Goal: Task Accomplishment & Management: Use online tool/utility

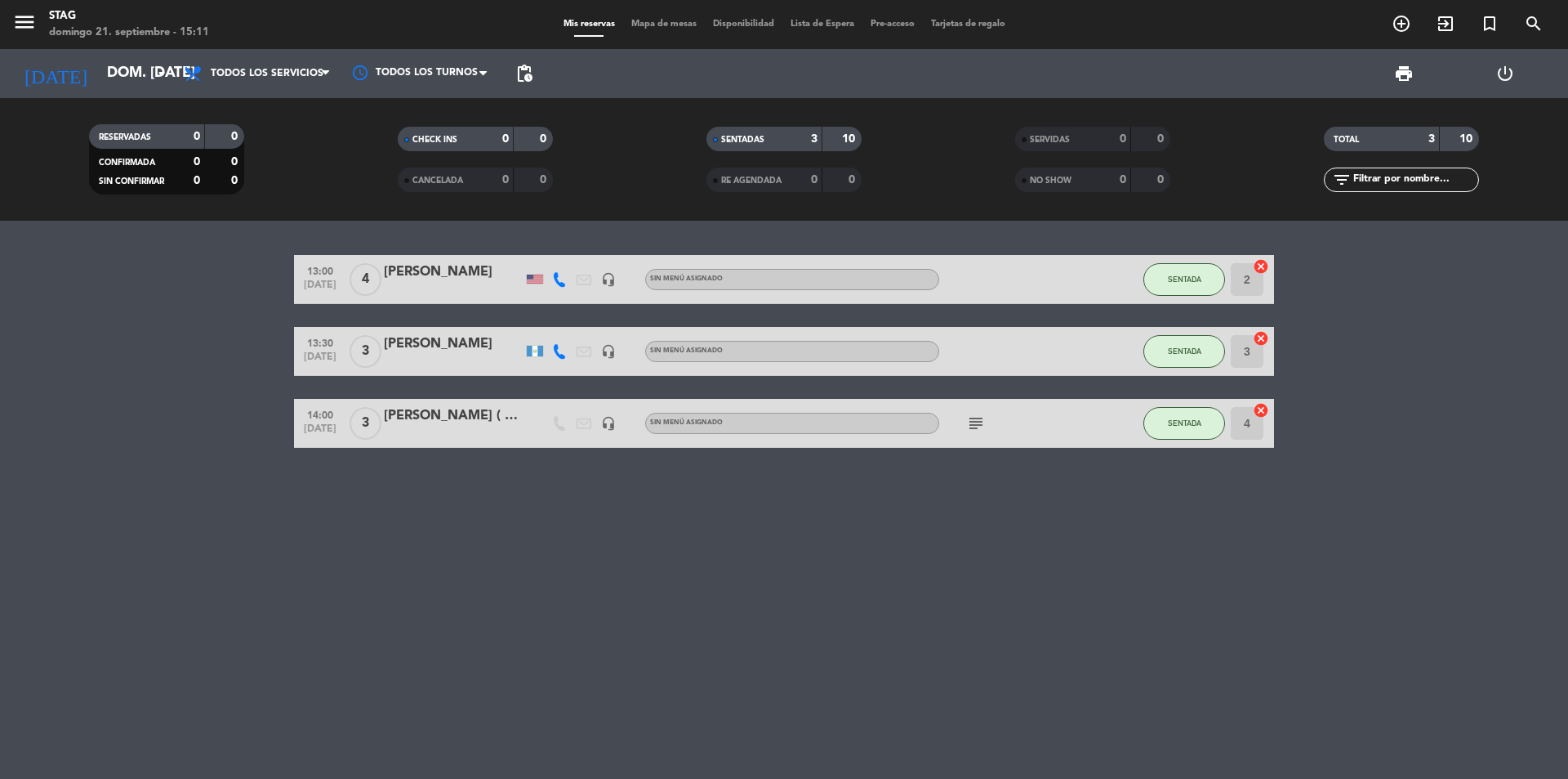
click at [440, 424] on div "[PERSON_NAME] ( Presidenta de AHT Argentina)" at bounding box center [453, 416] width 139 height 21
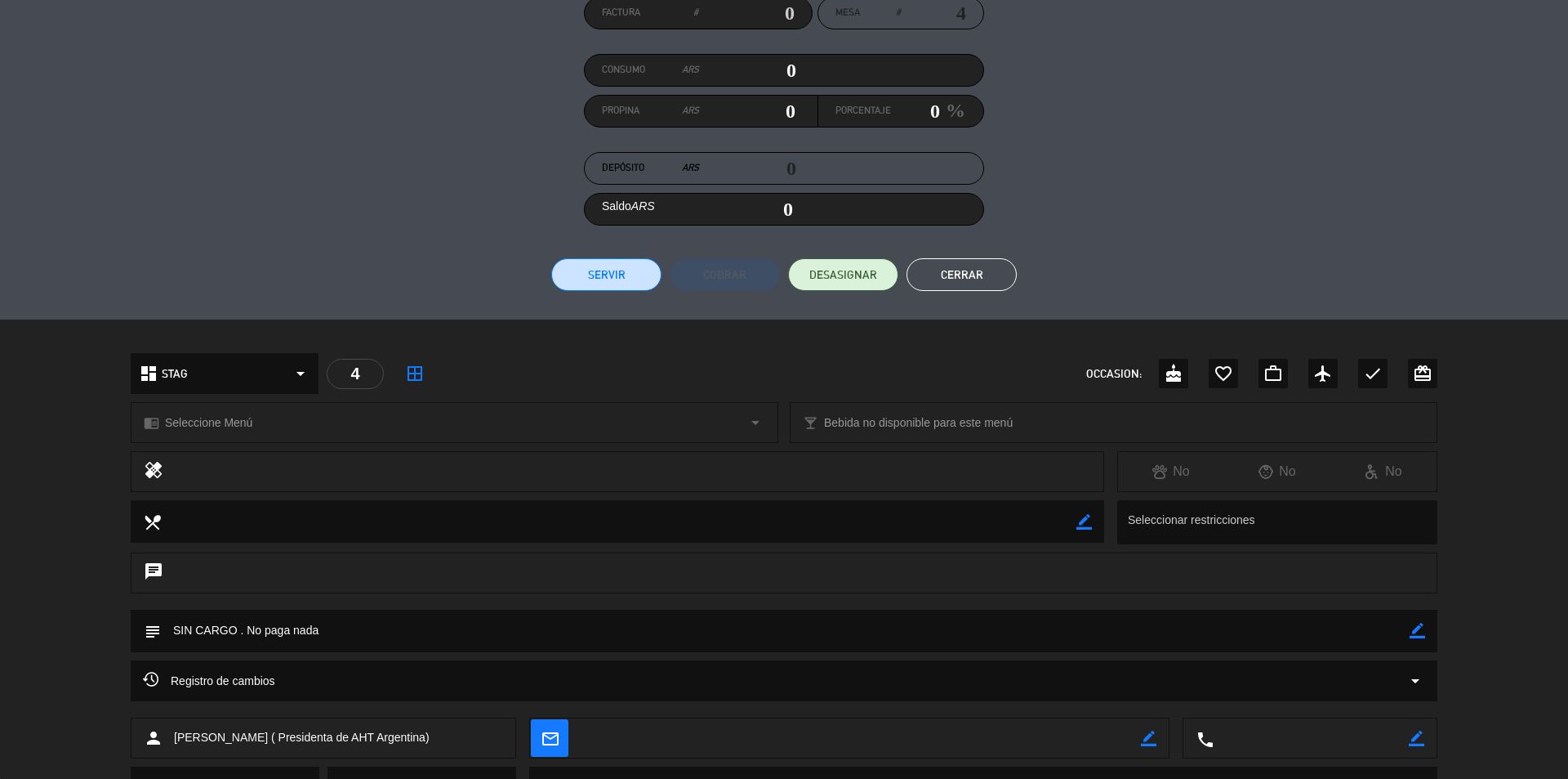
scroll to position [191, 0]
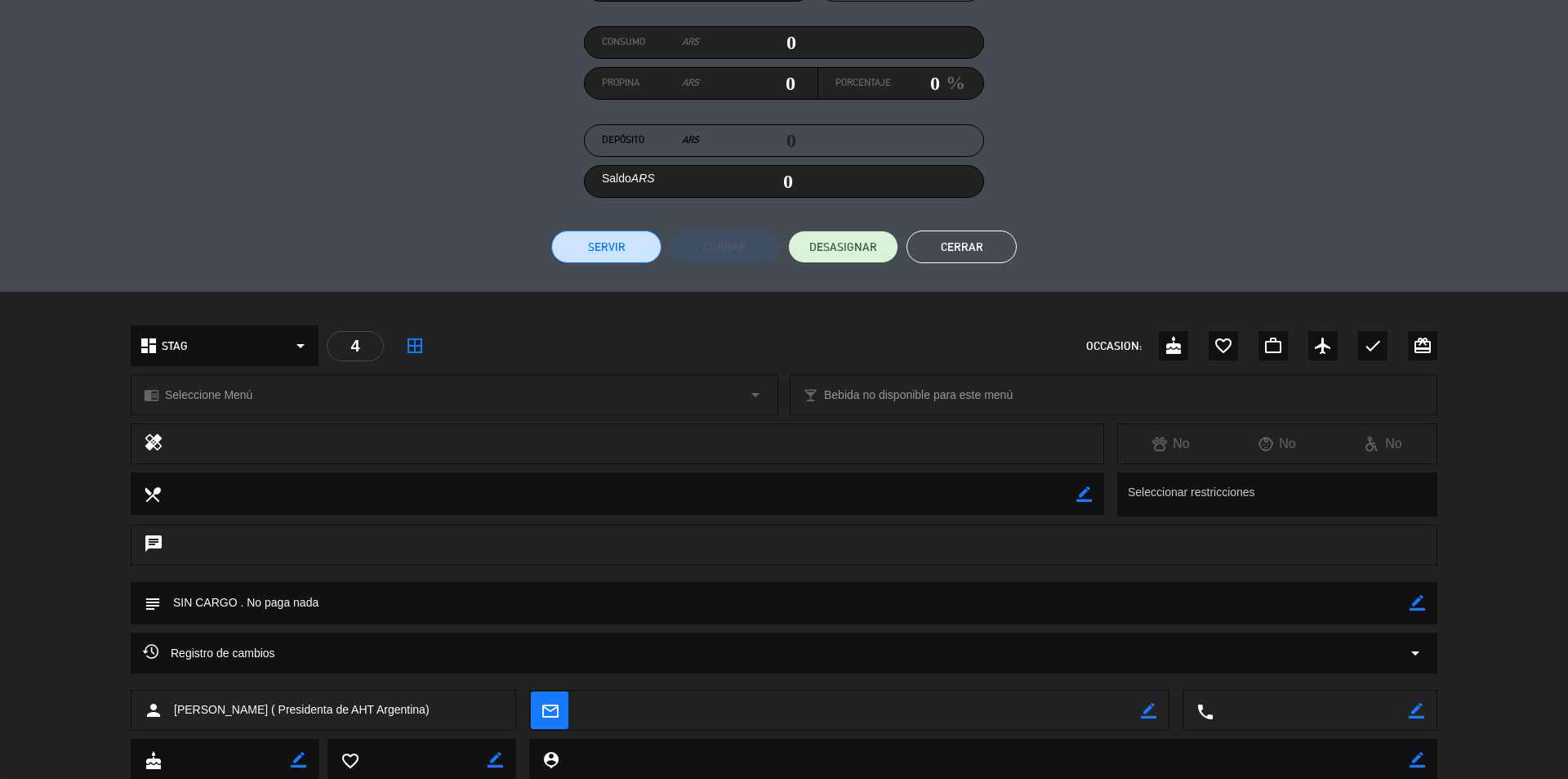
click at [969, 250] on button "Cerrar" at bounding box center [961, 246] width 110 height 32
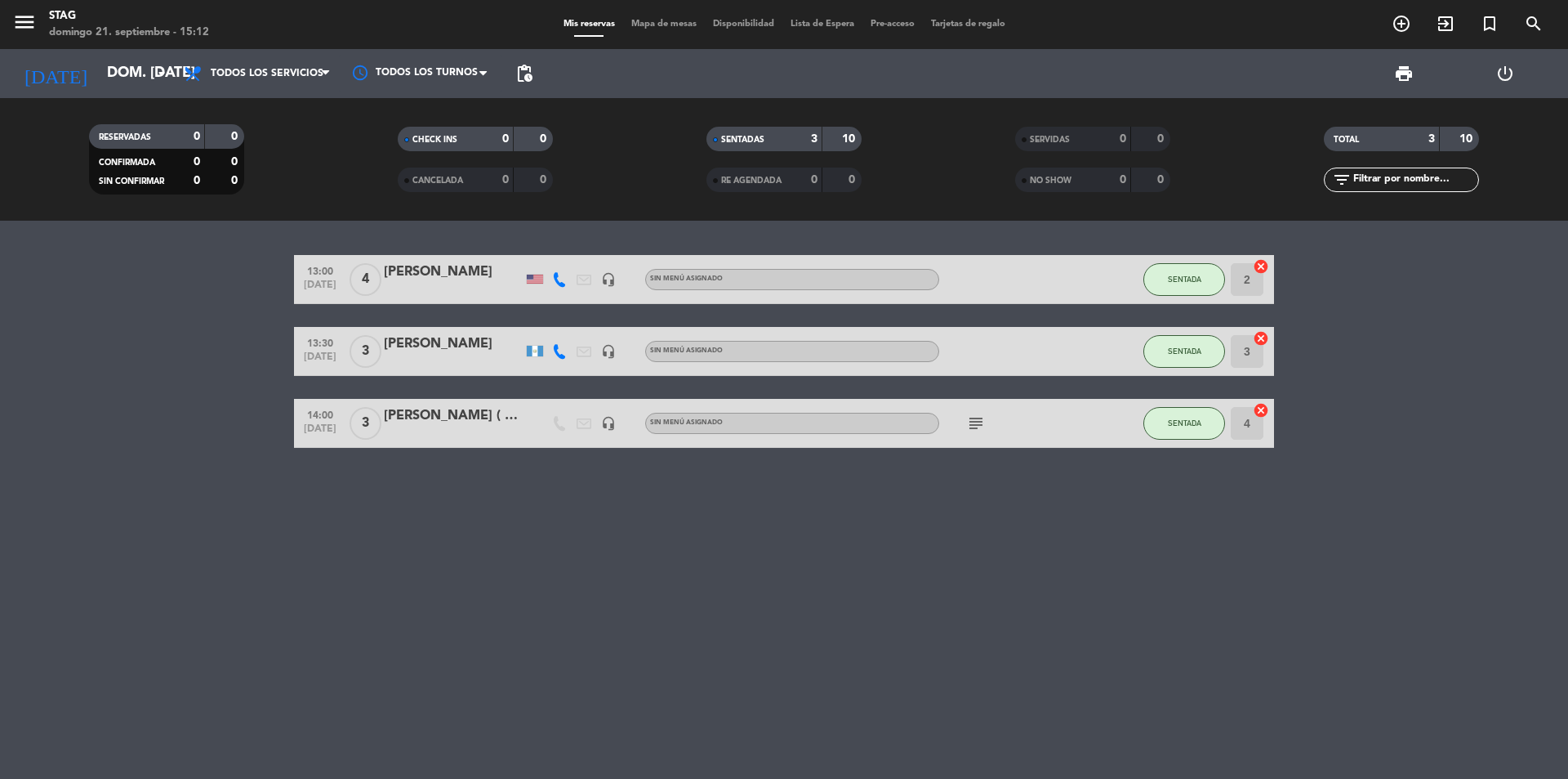
click at [447, 419] on div "[PERSON_NAME] ( Presidenta de AHT Argentina)" at bounding box center [453, 416] width 139 height 21
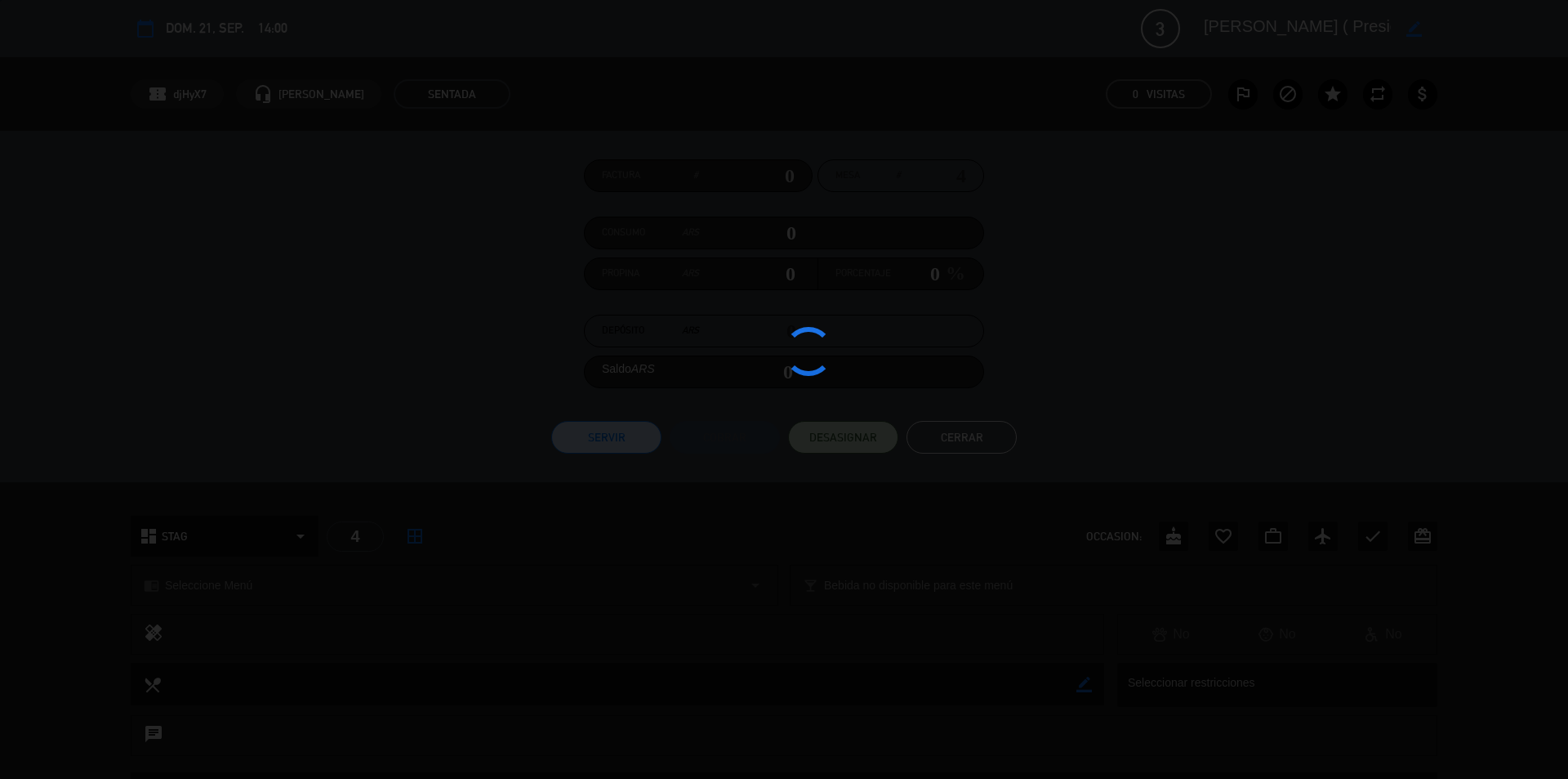
click at [447, 419] on div at bounding box center [784, 390] width 1568 height 779
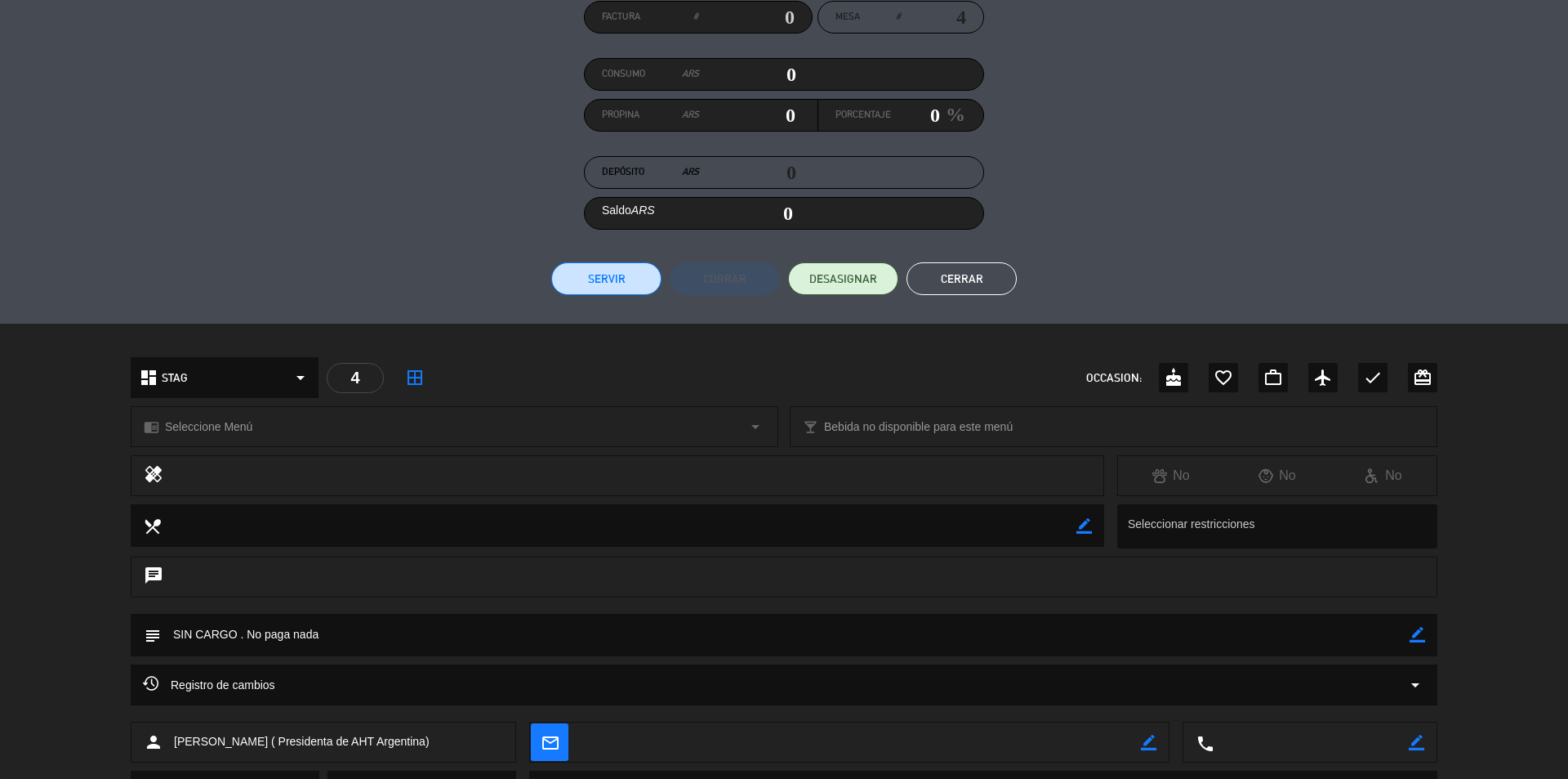
scroll to position [241, 0]
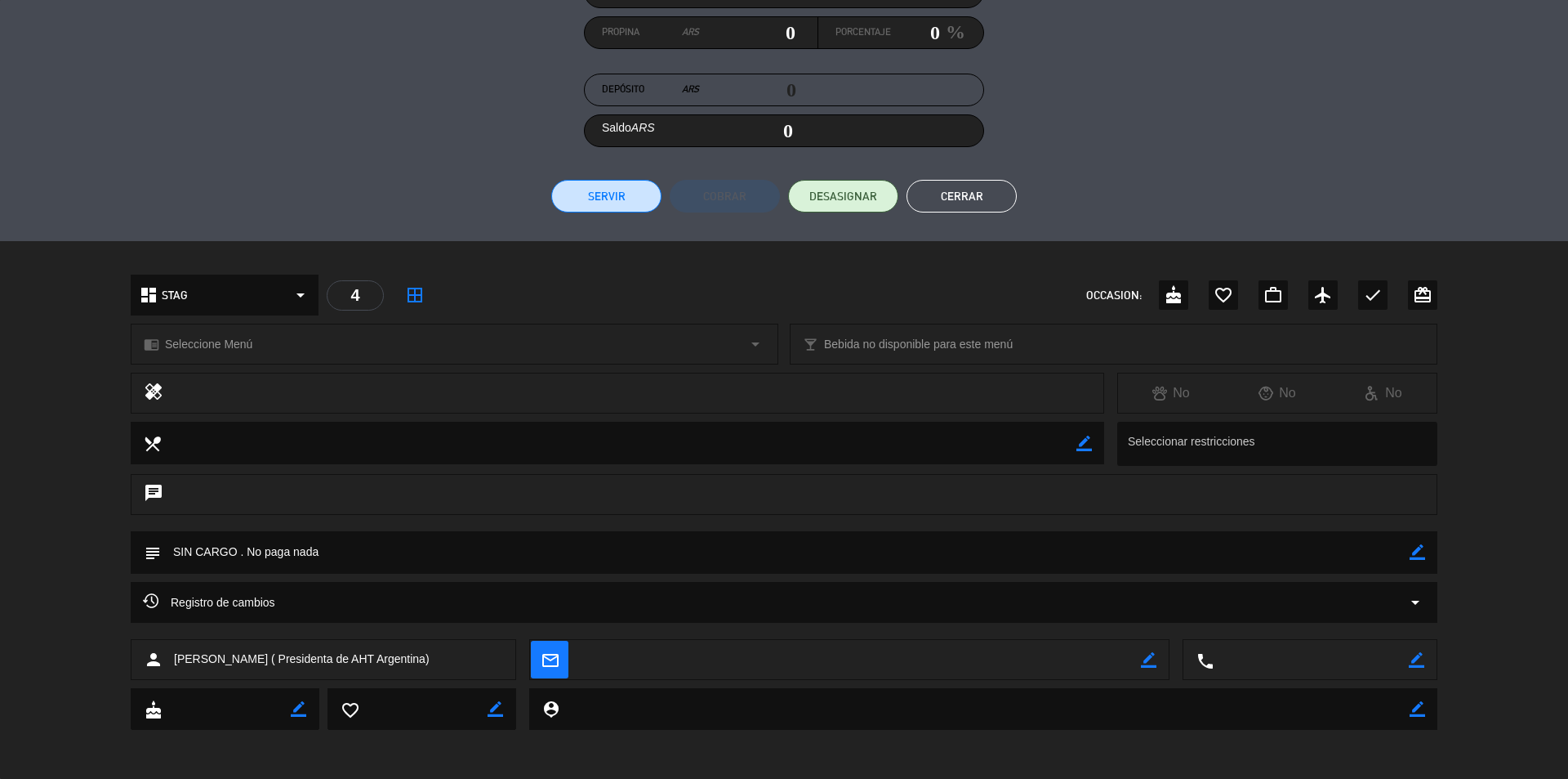
click at [972, 192] on button "Cerrar" at bounding box center [961, 196] width 110 height 32
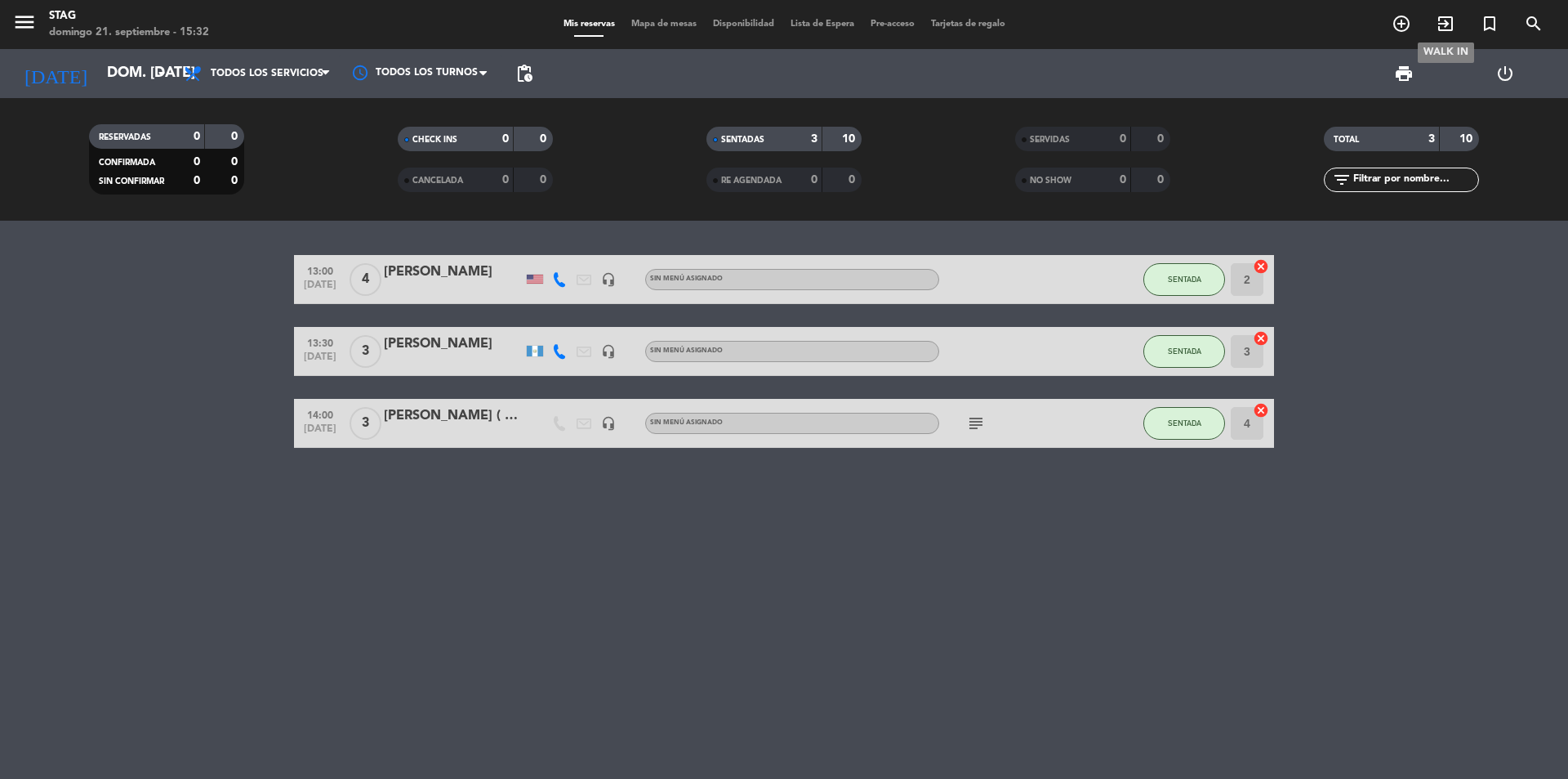
click at [1453, 20] on icon "exit_to_app" at bounding box center [1445, 24] width 20 height 20
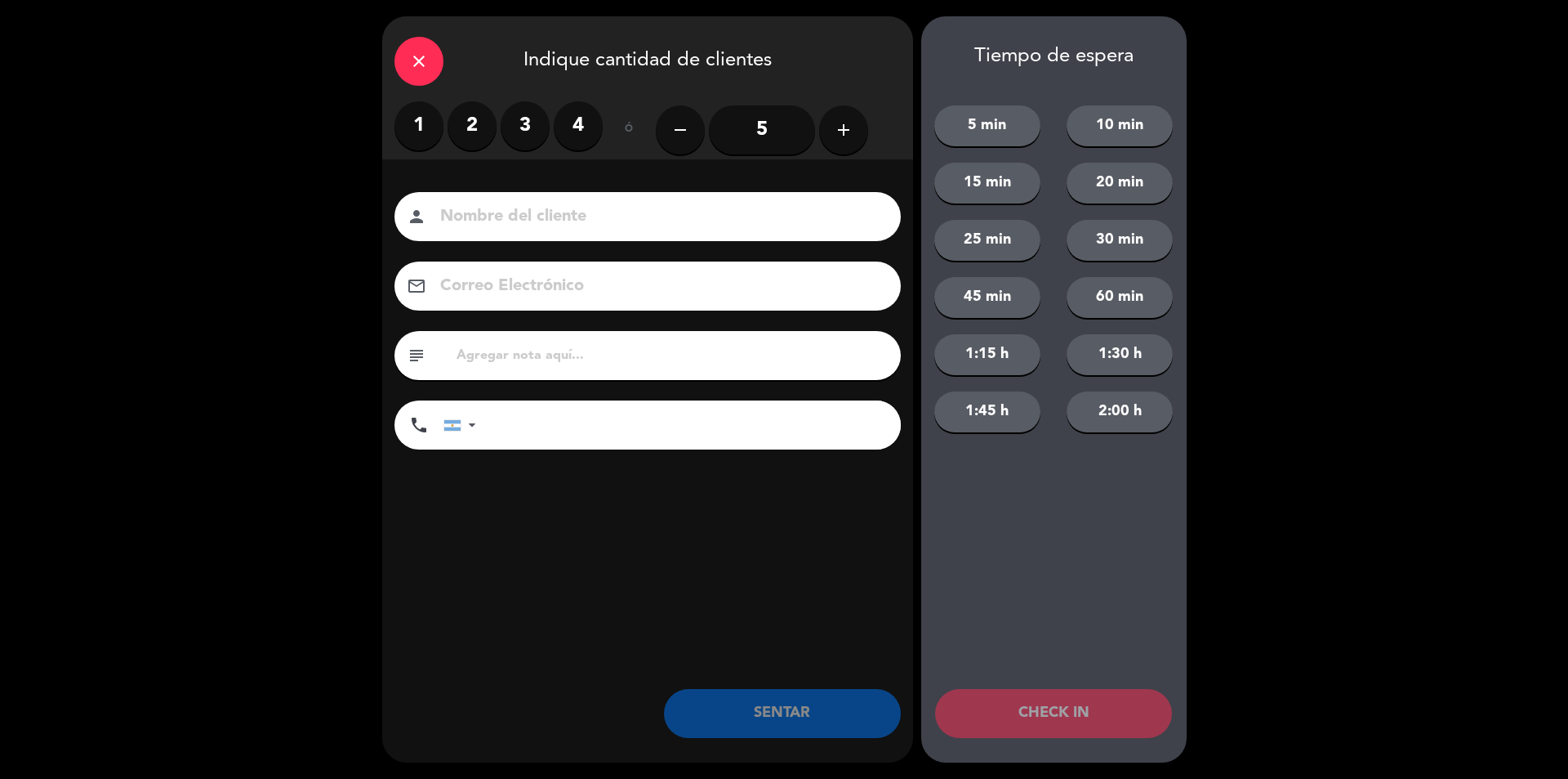
click at [421, 57] on icon "close" at bounding box center [419, 61] width 20 height 20
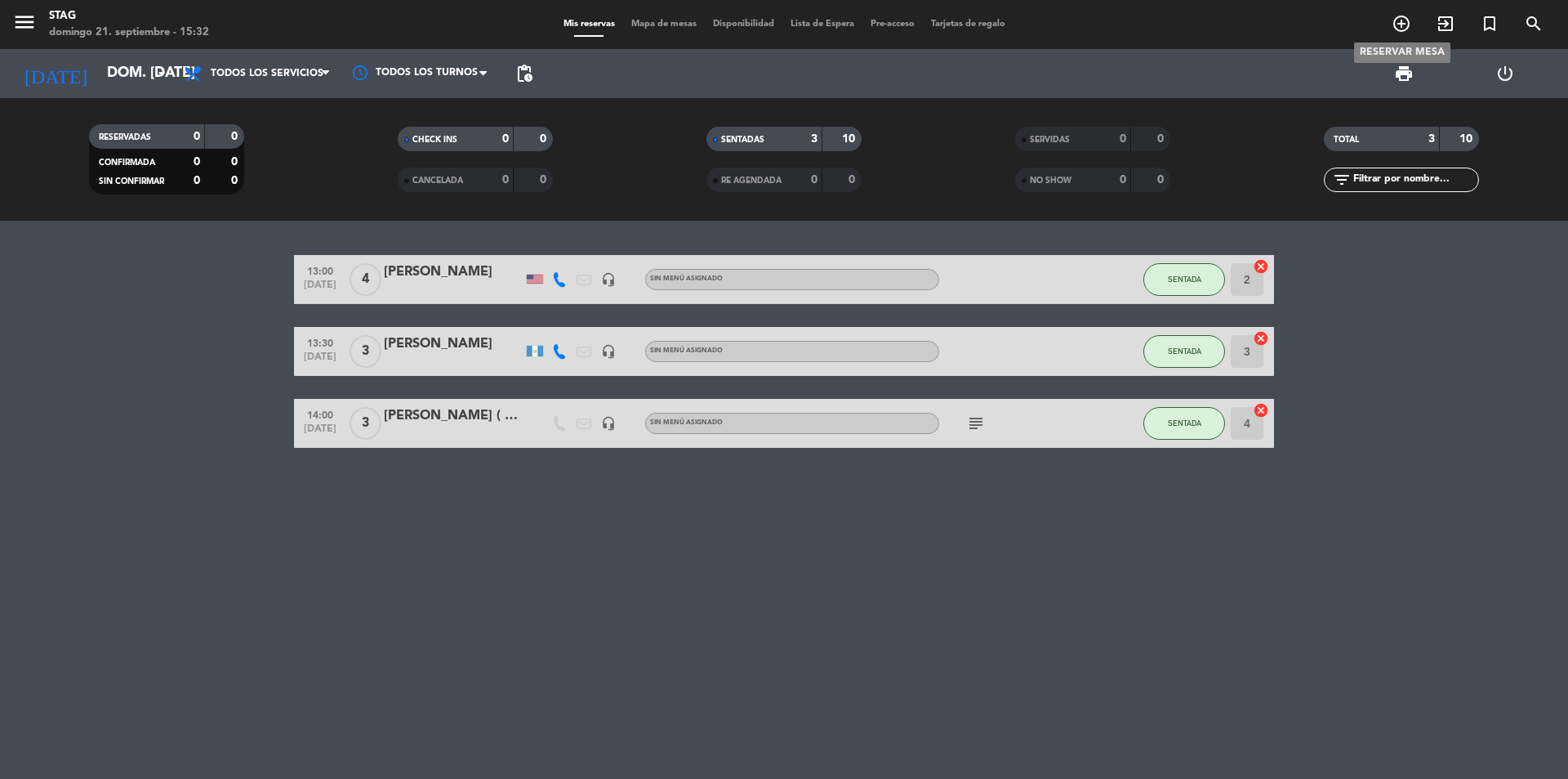
click at [1405, 23] on icon "add_circle_outline" at bounding box center [1402, 24] width 20 height 20
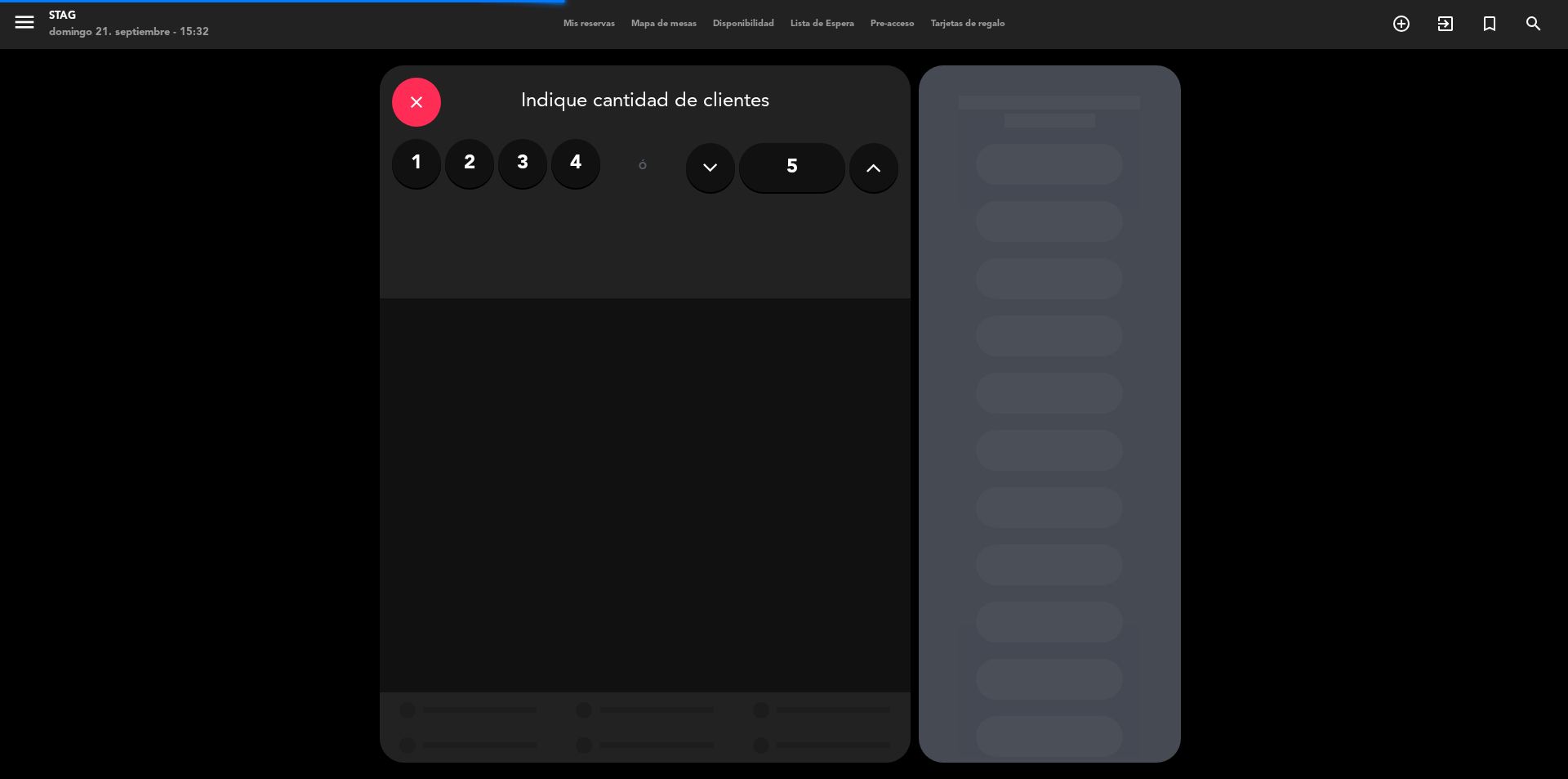
click at [456, 155] on label "2" at bounding box center [469, 163] width 49 height 49
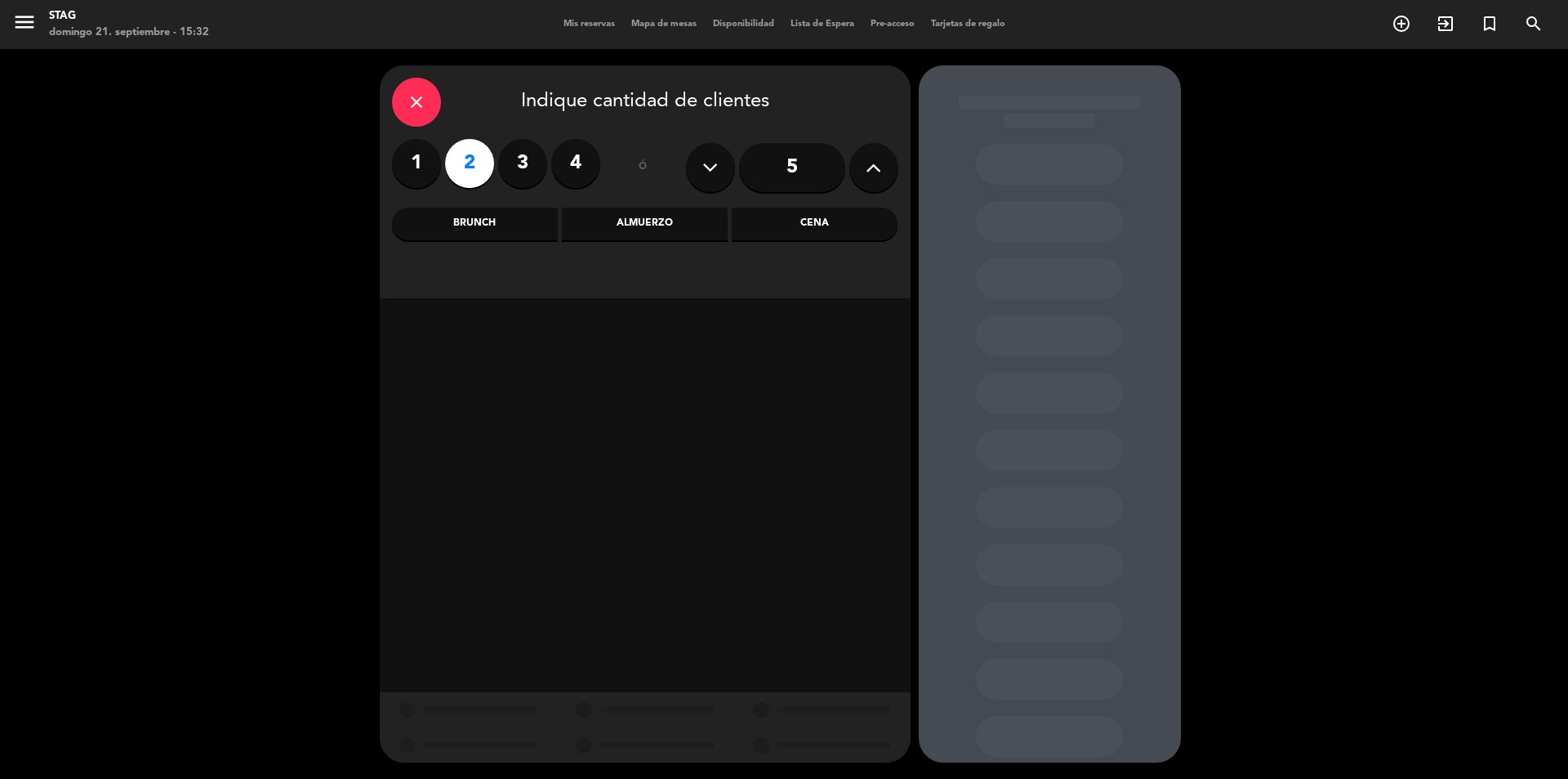
click at [520, 224] on div "Brunch" at bounding box center [474, 224] width 166 height 32
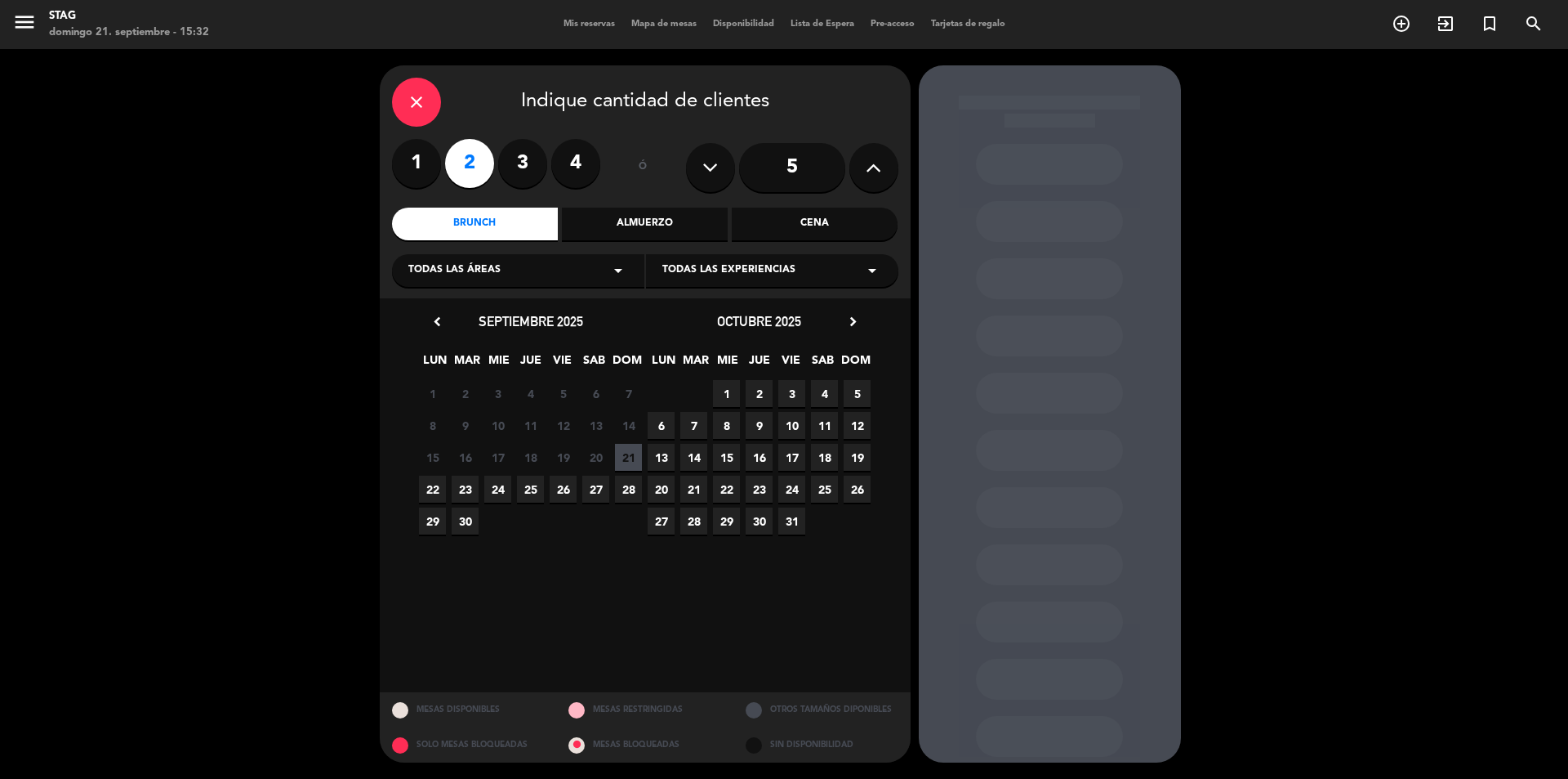
click at [626, 458] on span "21" at bounding box center [628, 457] width 27 height 27
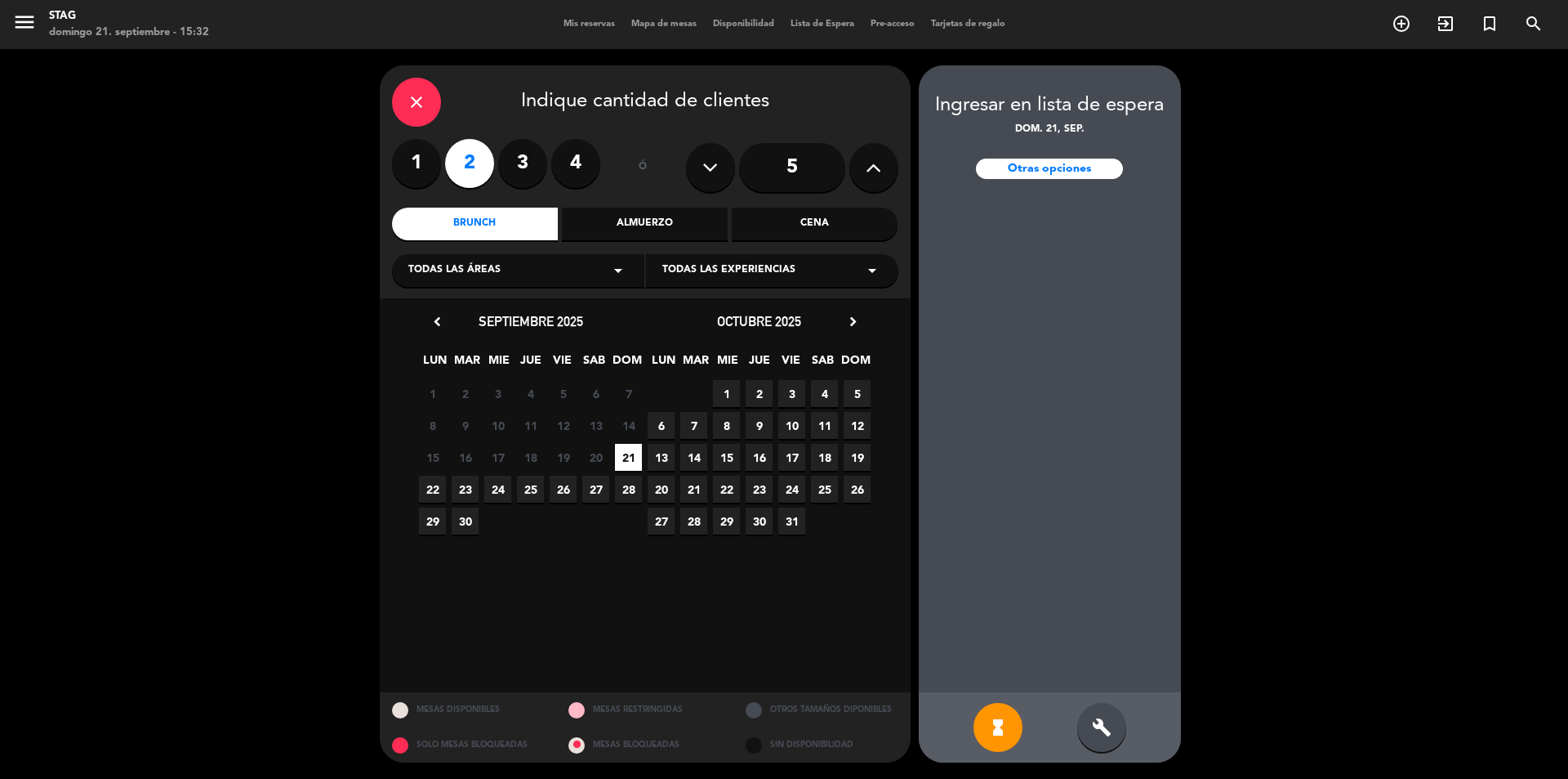
click at [413, 107] on icon "close" at bounding box center [416, 102] width 20 height 20
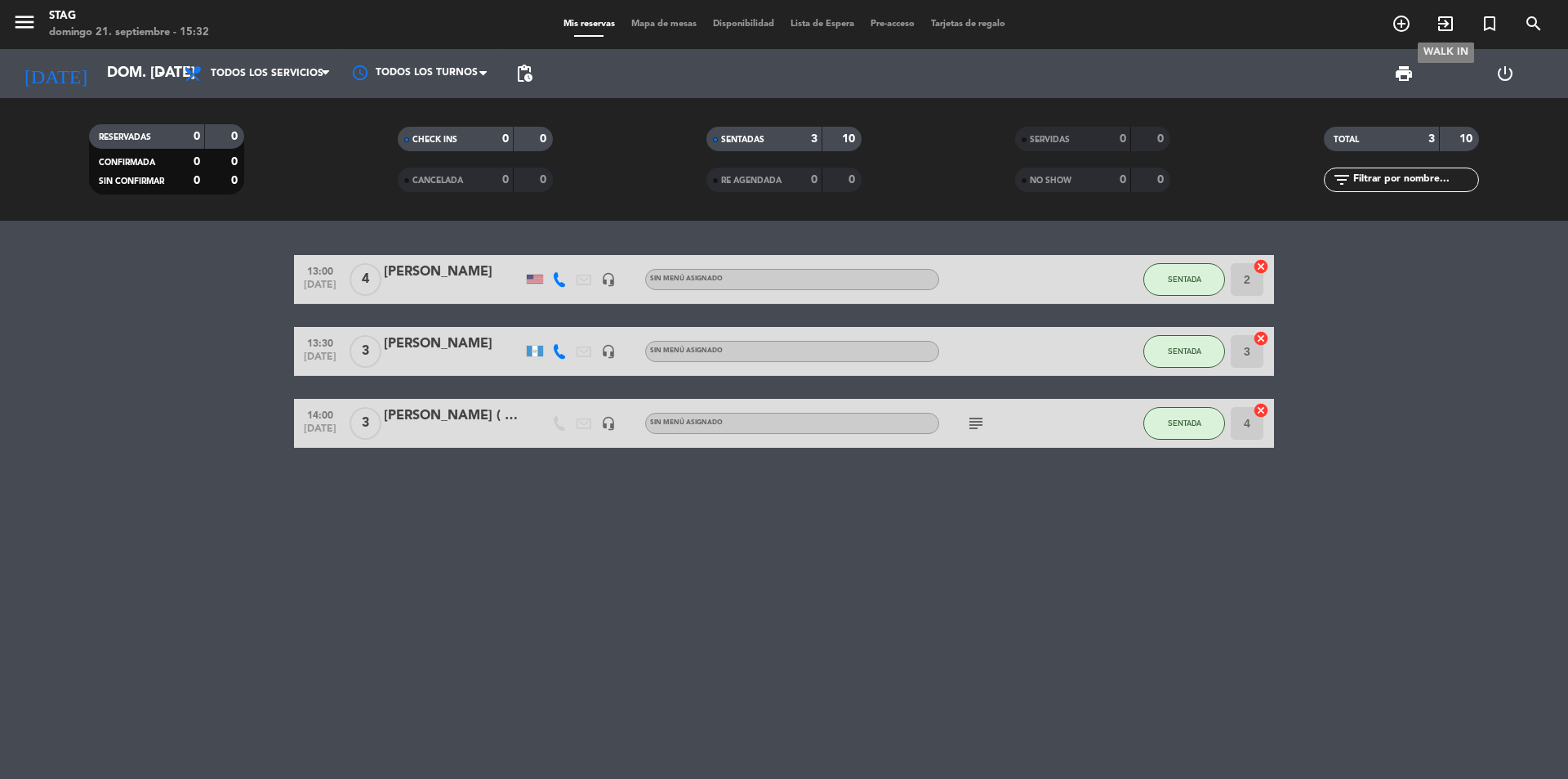
click at [1449, 30] on icon "exit_to_app" at bounding box center [1445, 24] width 20 height 20
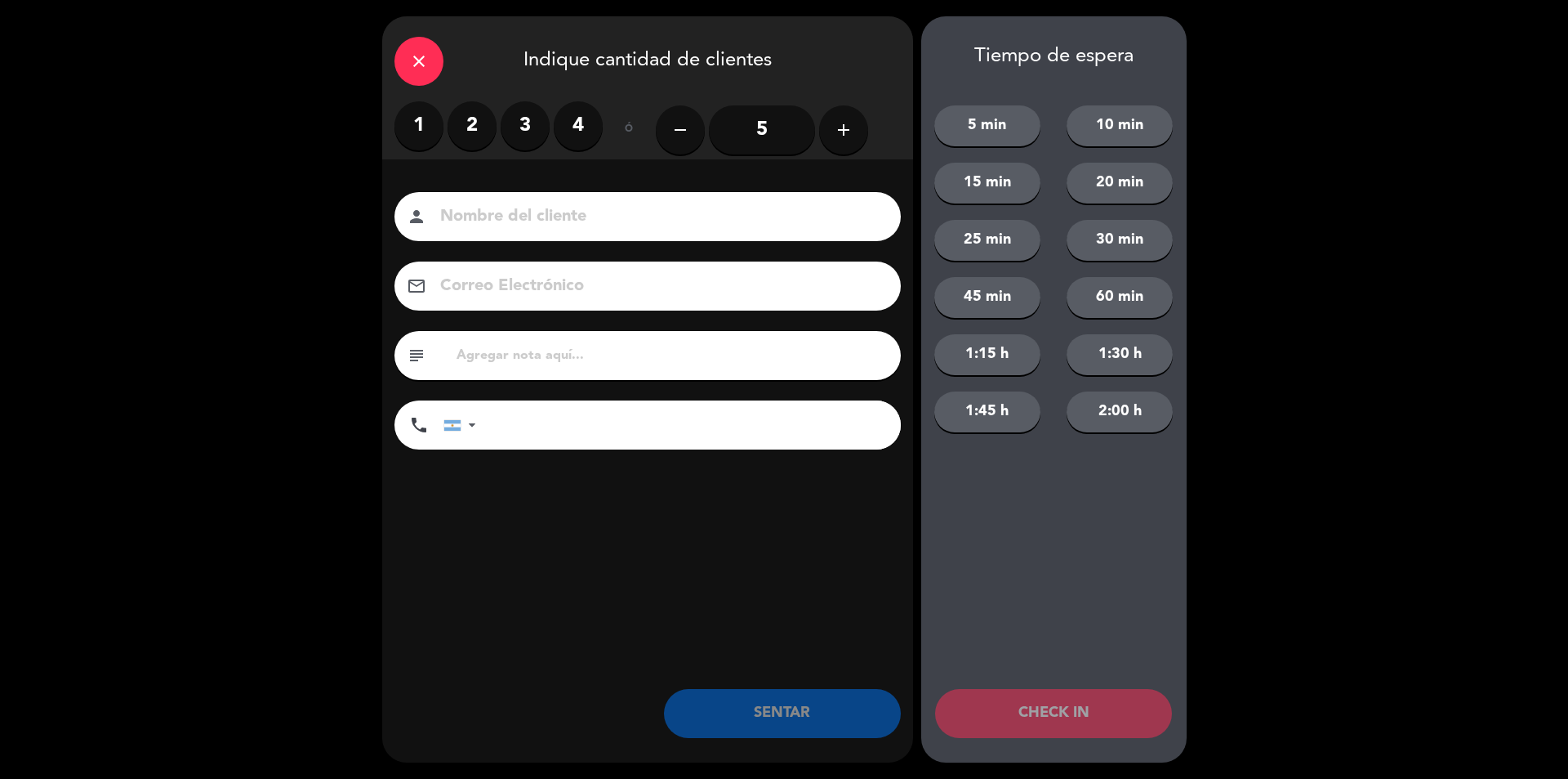
click at [478, 137] on label "2" at bounding box center [472, 125] width 49 height 49
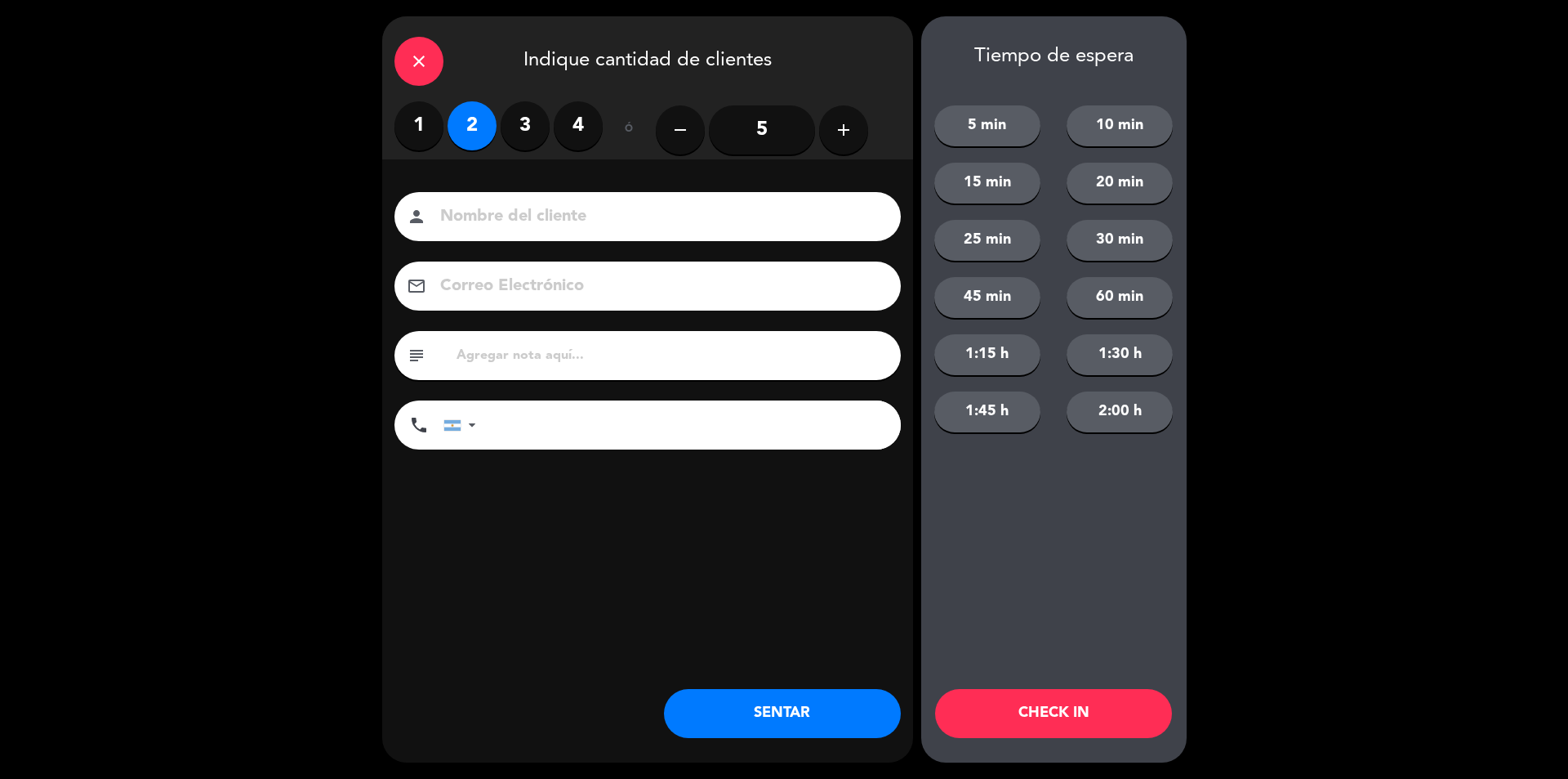
click at [533, 212] on input at bounding box center [659, 217] width 441 height 29
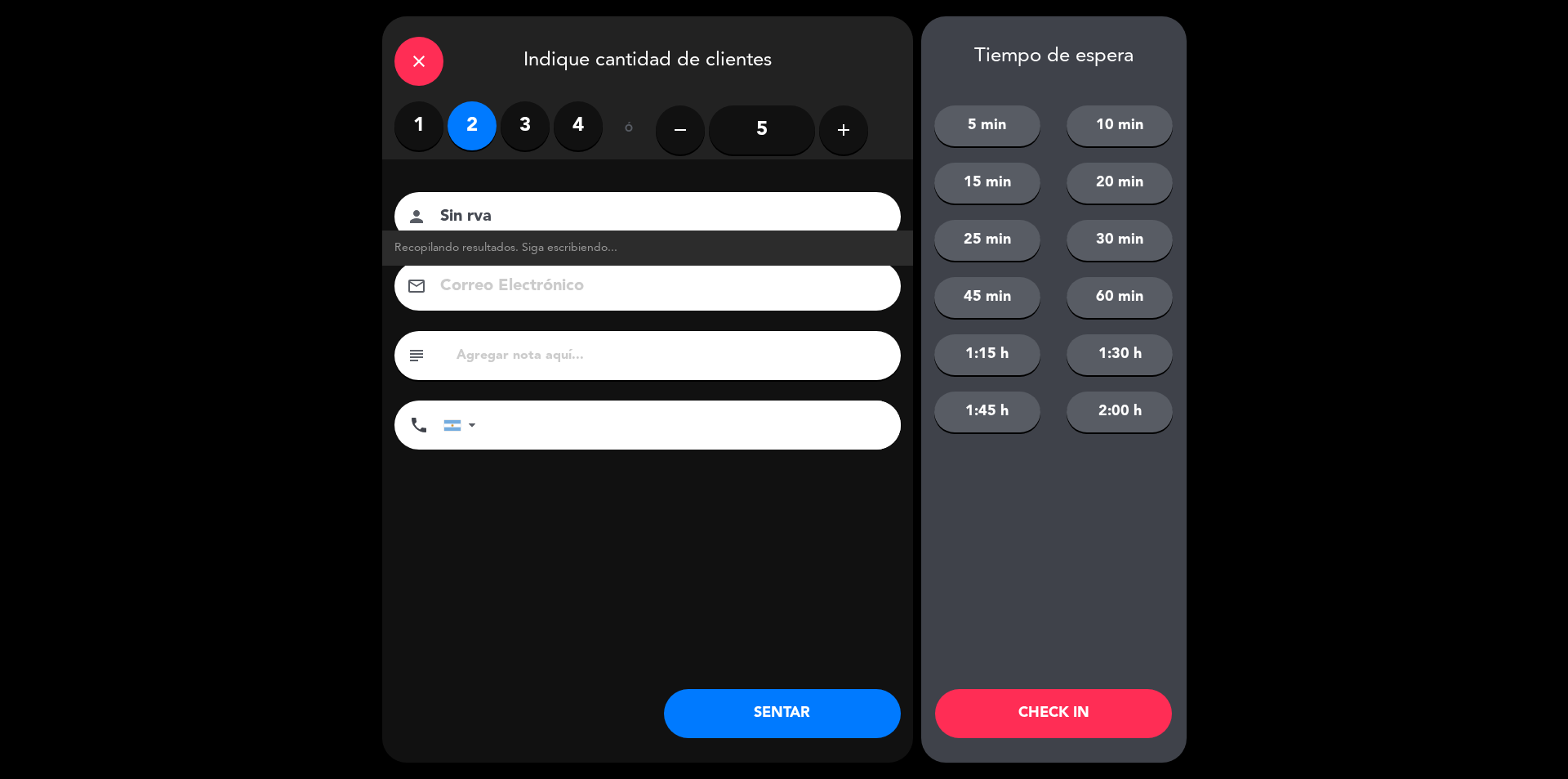
type input "Sin rva"
click at [809, 723] on button "SENTAR" at bounding box center [782, 713] width 237 height 49
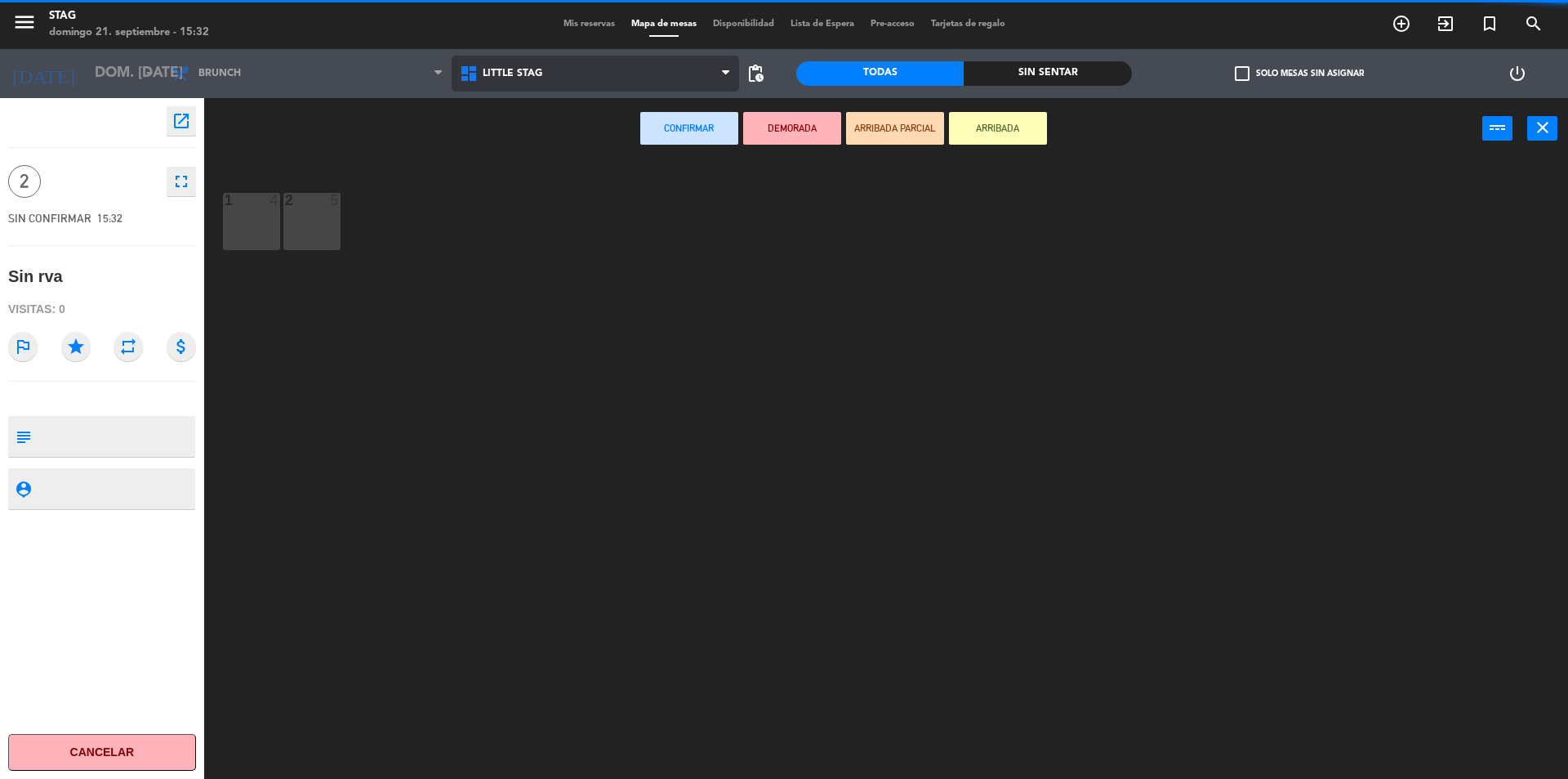
click at [532, 81] on span "Little Stag" at bounding box center [596, 73] width 288 height 36
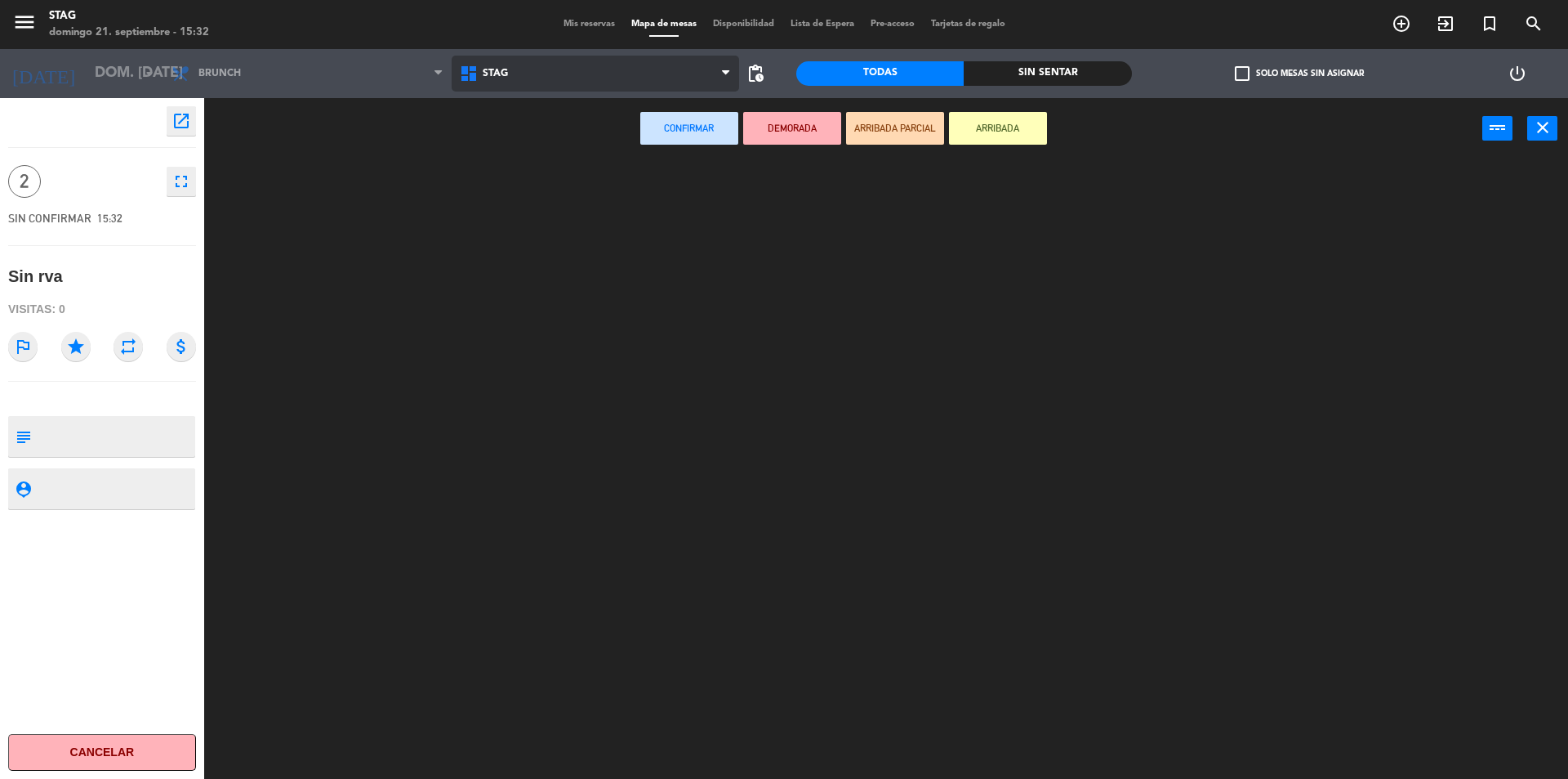
click at [505, 148] on ng-component "menu STAG [PERSON_NAME] 21. septiembre - 15:32 Mis reservas Mapa de mesas Dispo…" at bounding box center [784, 391] width 1568 height 783
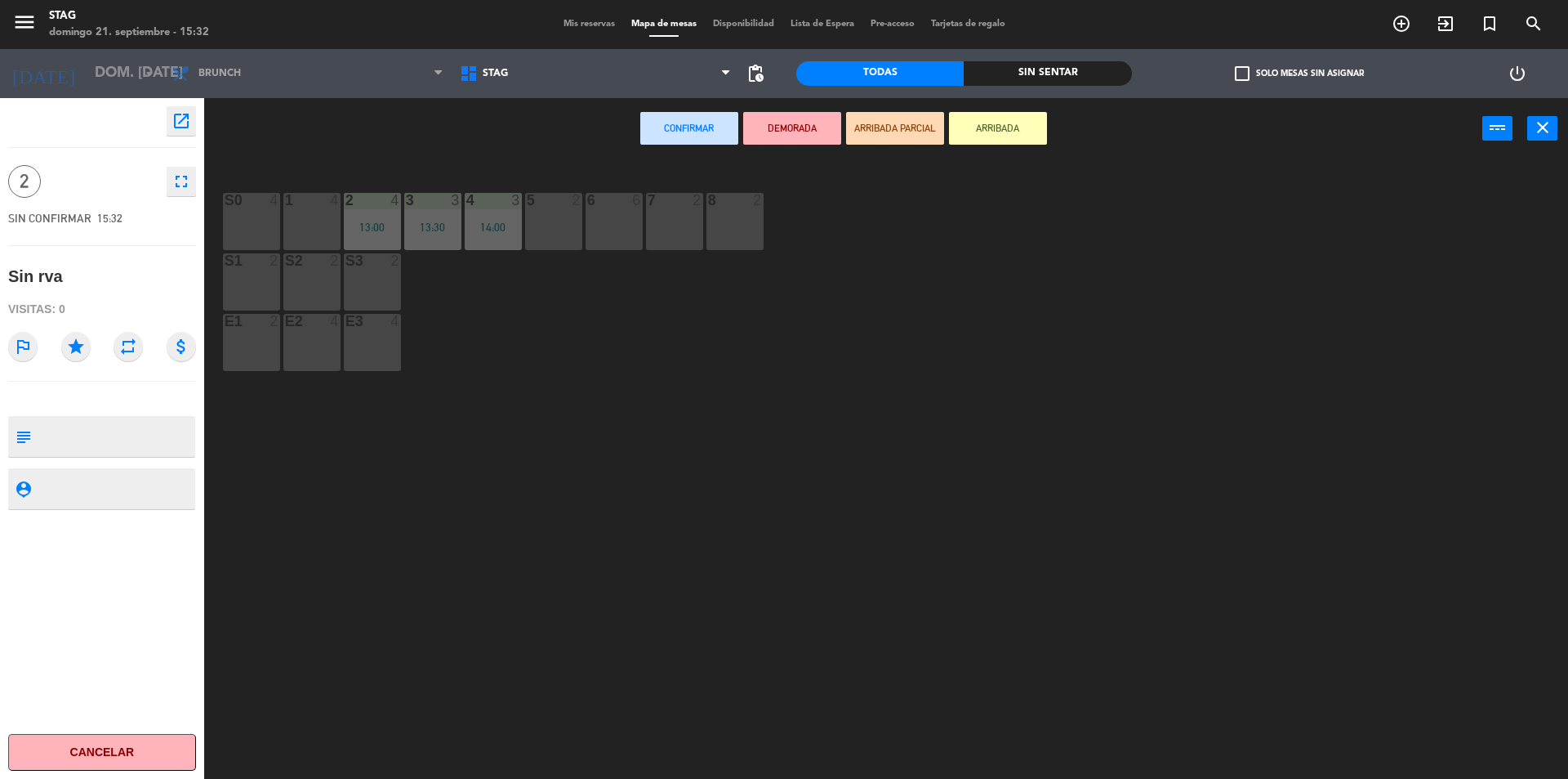
click at [368, 274] on div "S3 2" at bounding box center [372, 282] width 57 height 57
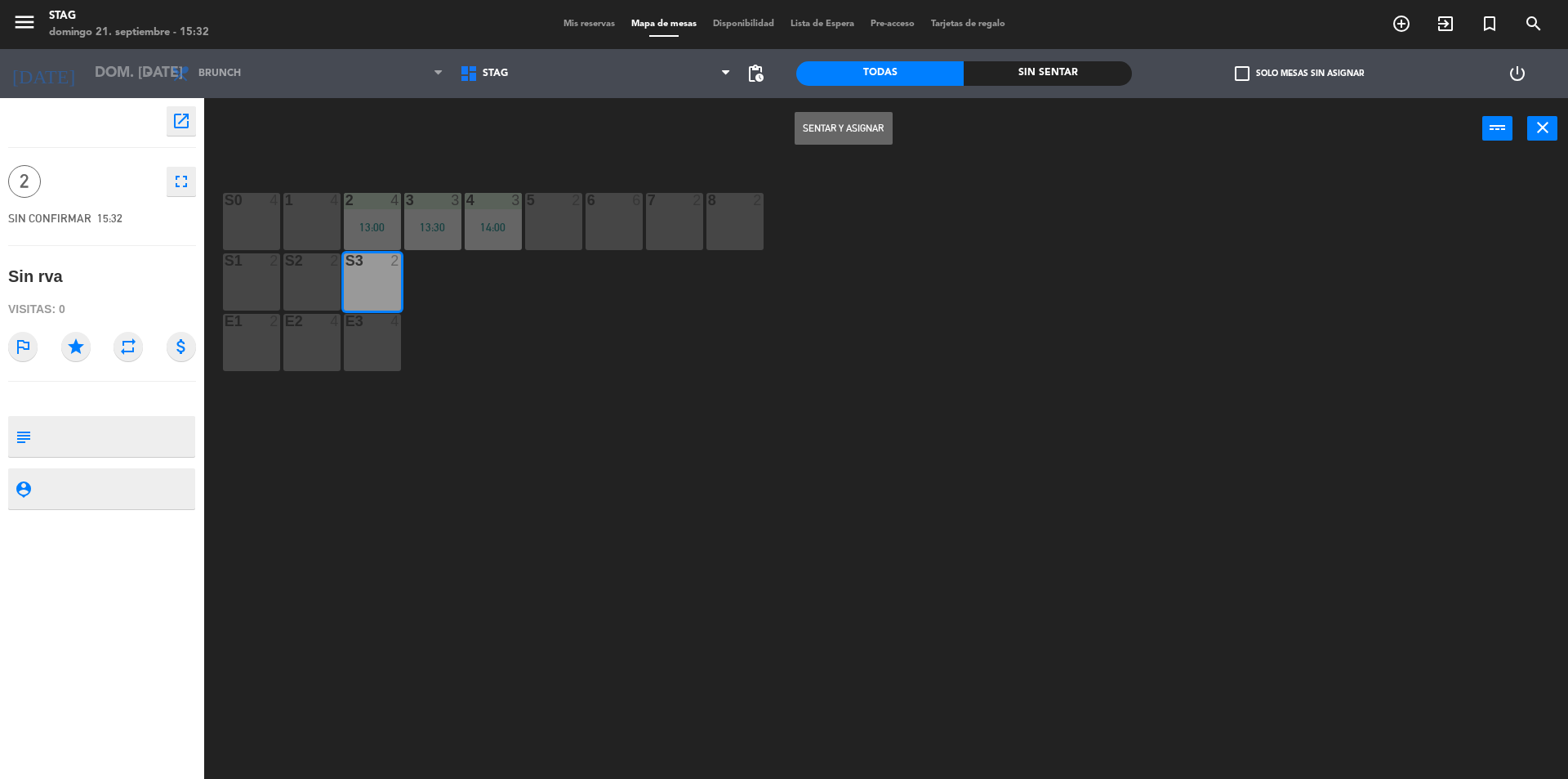
click at [872, 131] on button "Sentar y Asignar" at bounding box center [843, 128] width 98 height 32
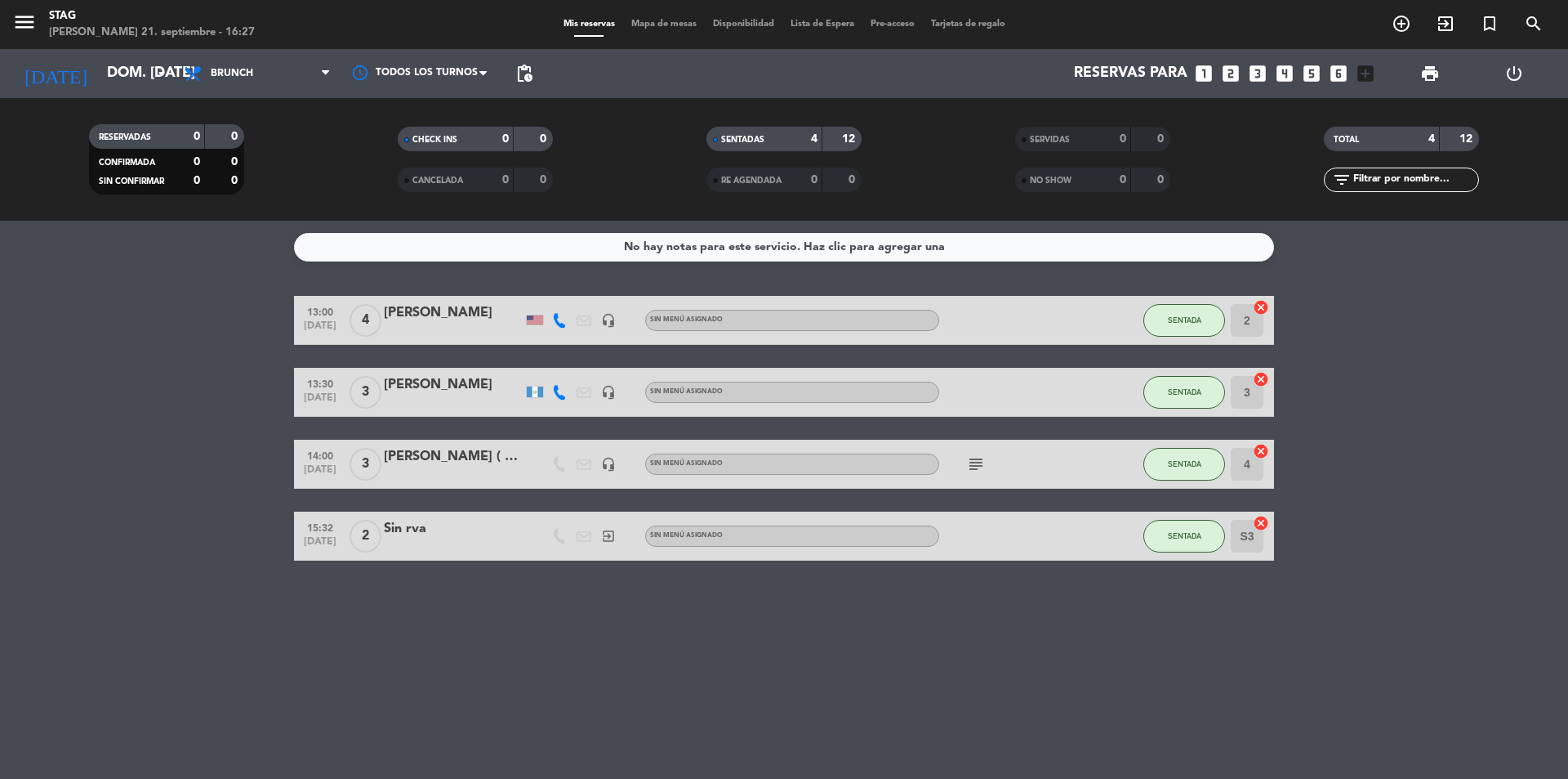
drag, startPoint x: 623, startPoint y: 173, endPoint x: 622, endPoint y: 183, distance: 10.0
click at [622, 183] on filter-checkbox "CANCELADA 0 0" at bounding box center [475, 179] width 309 height 24
click at [285, 70] on span "Brunch" at bounding box center [257, 73] width 163 height 36
click at [226, 210] on div "menu STAG [PERSON_NAME] 21. septiembre - 16:38 Mis reservas Mapa de mesas Dispo…" at bounding box center [784, 110] width 1568 height 220
